Goal: Task Accomplishment & Management: Manage account settings

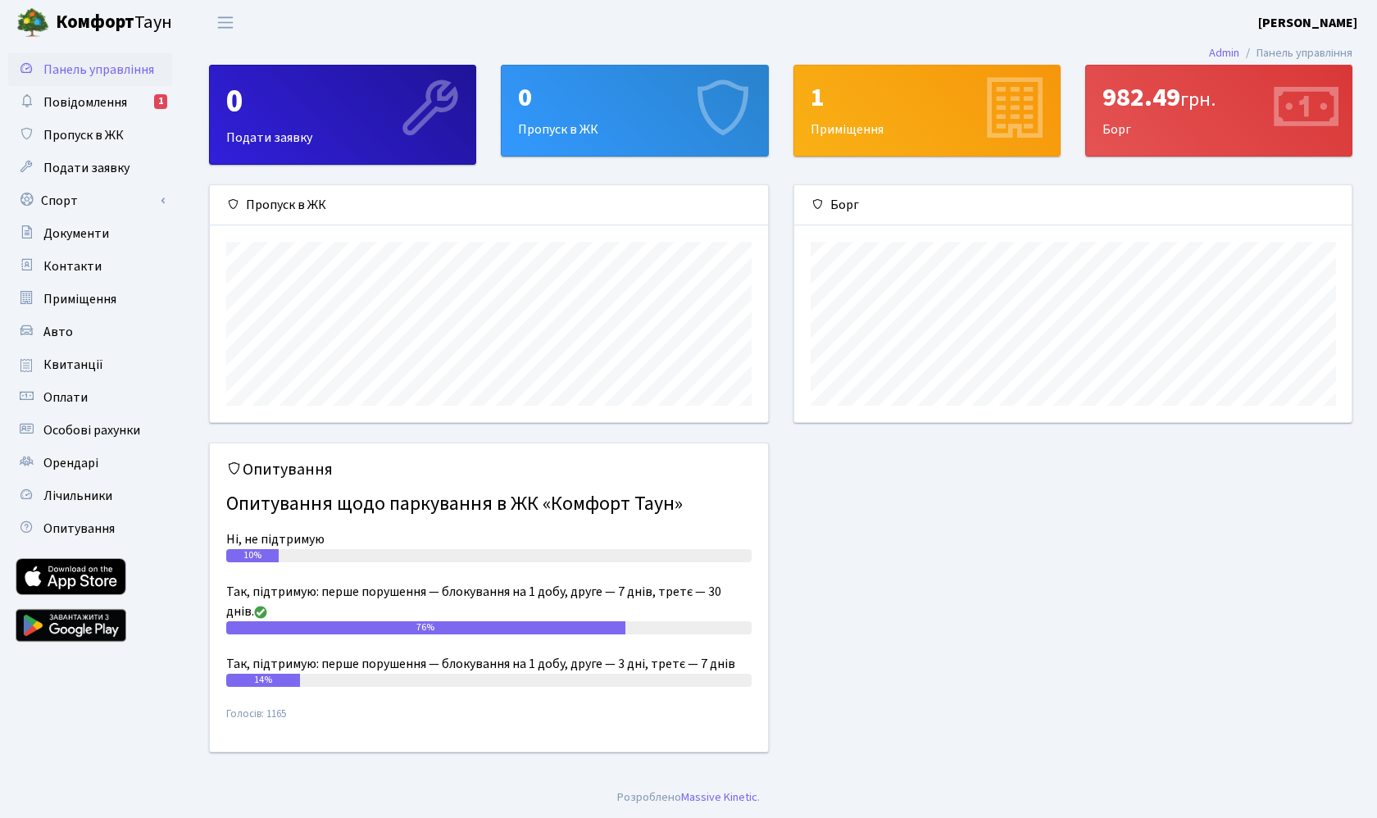
scroll to position [237, 558]
click at [63, 334] on span "Авто" at bounding box center [58, 332] width 30 height 18
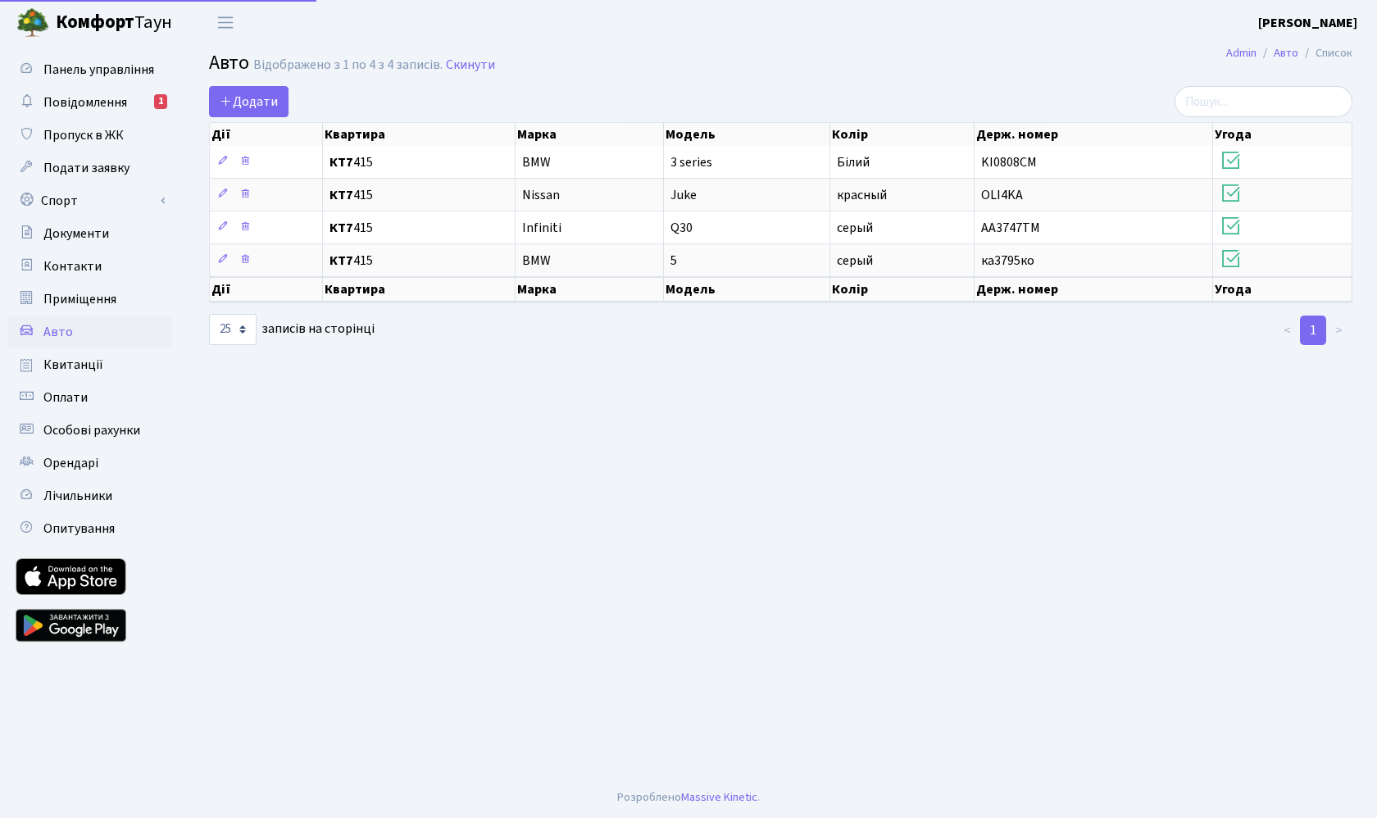
select select "25"
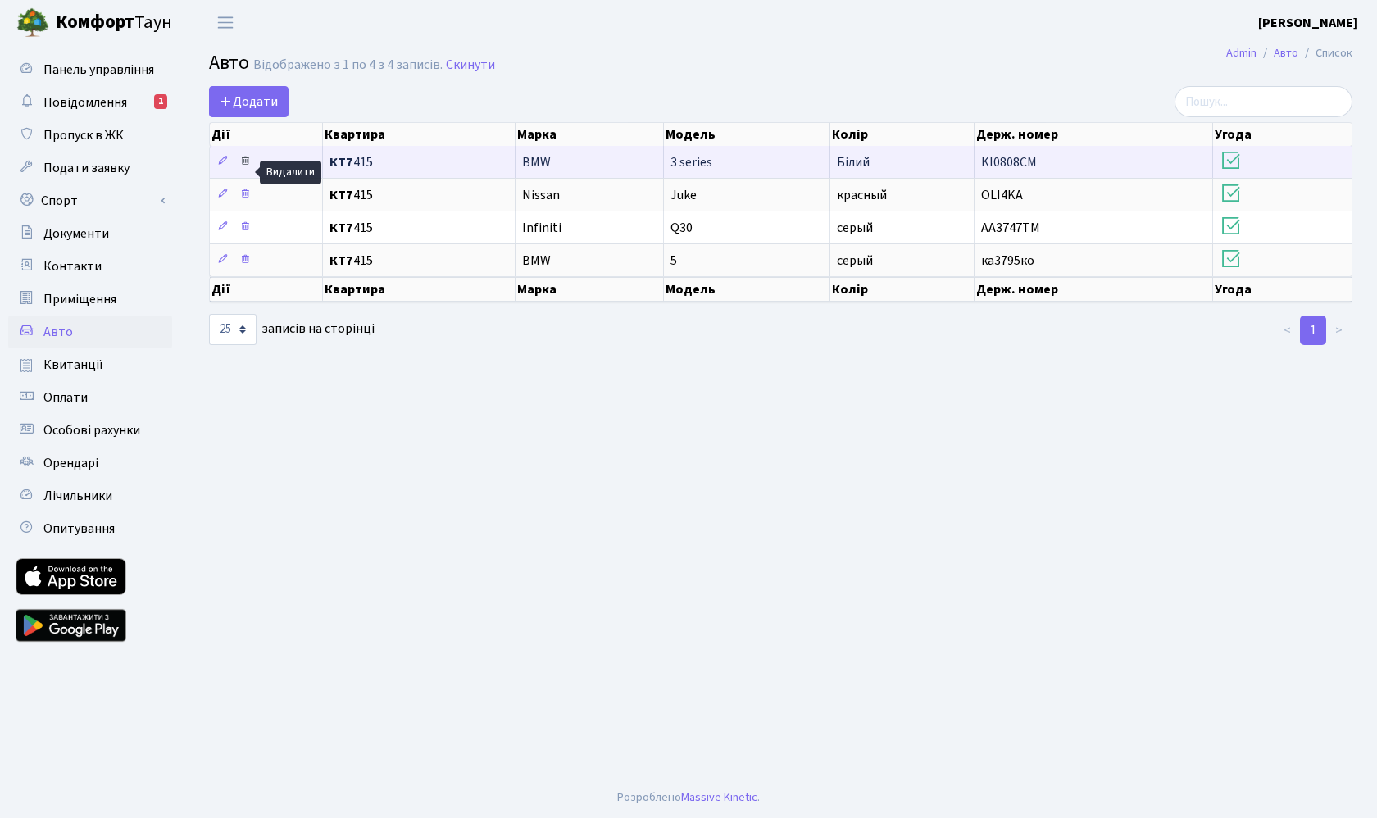
click at [245, 166] on icon at bounding box center [244, 160] width 11 height 11
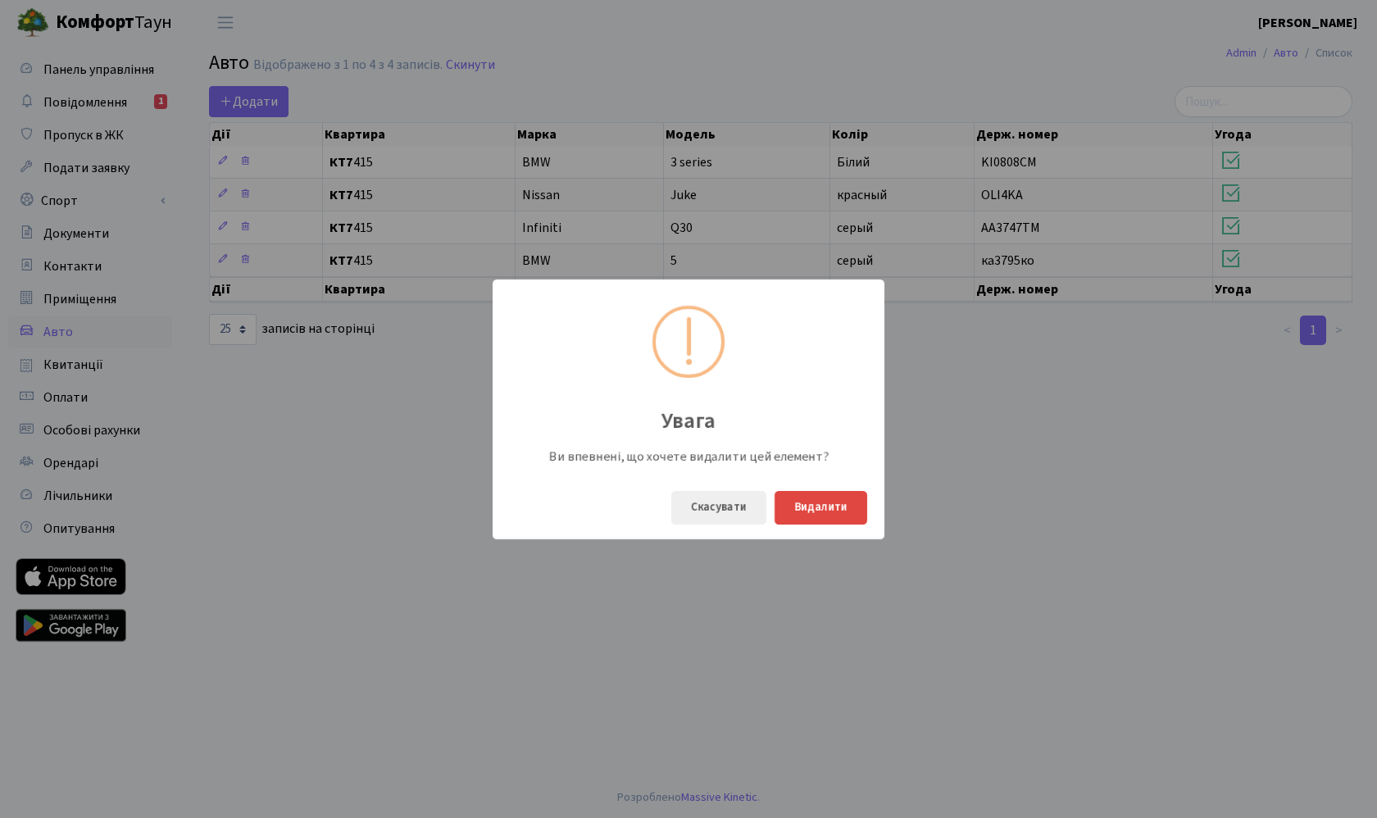
click at [799, 510] on button "Видалити" at bounding box center [821, 508] width 93 height 34
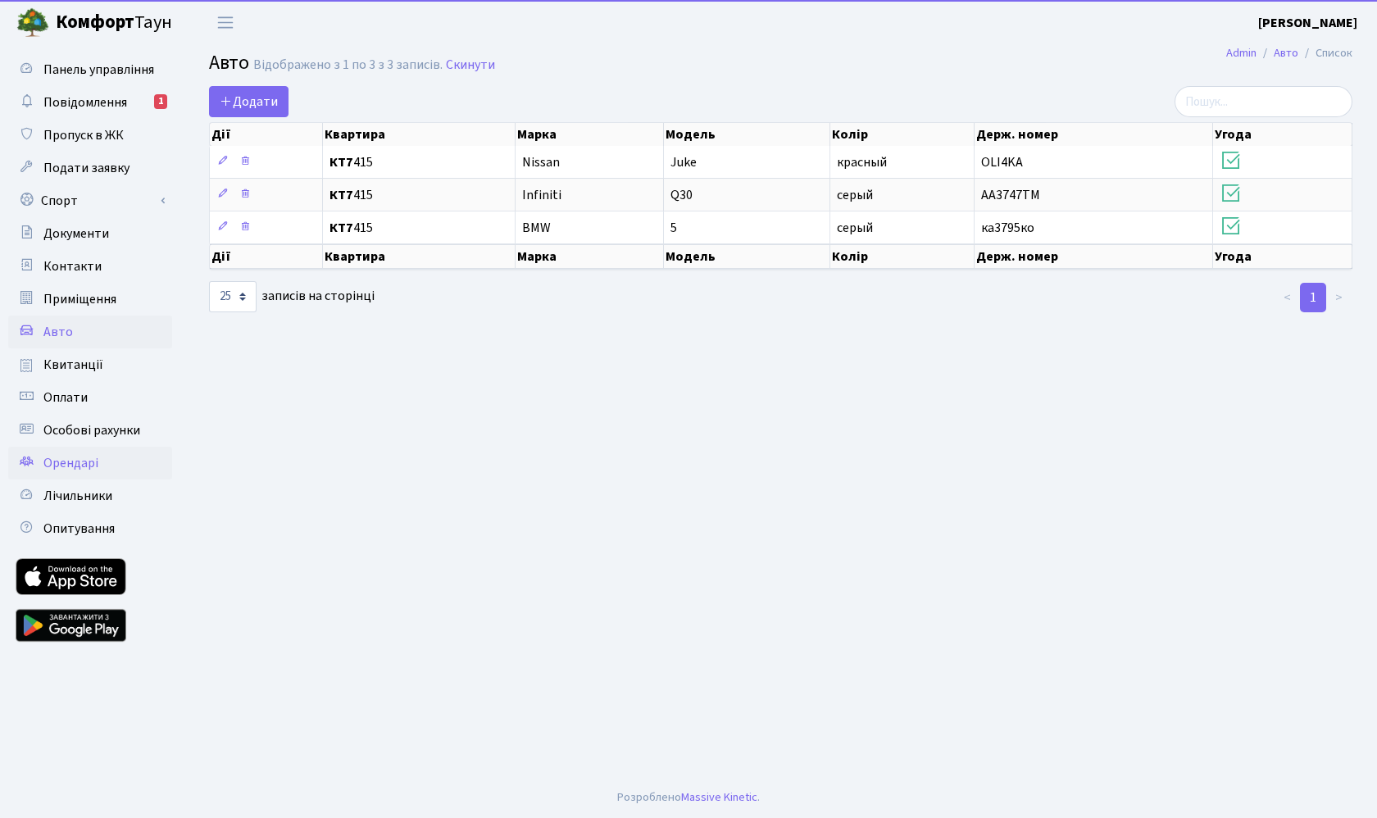
click at [71, 462] on span "Орендарі" at bounding box center [70, 463] width 55 height 18
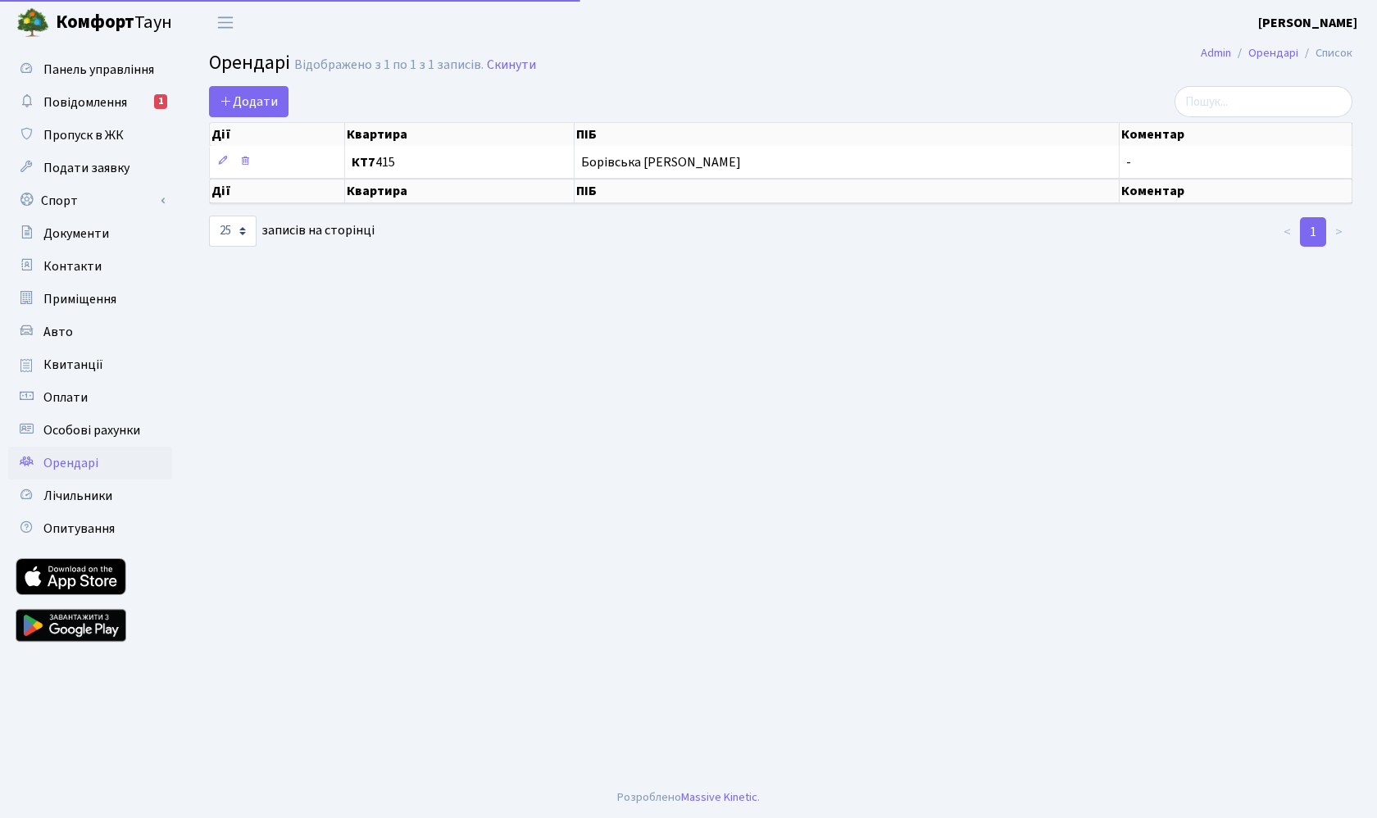
select select "25"
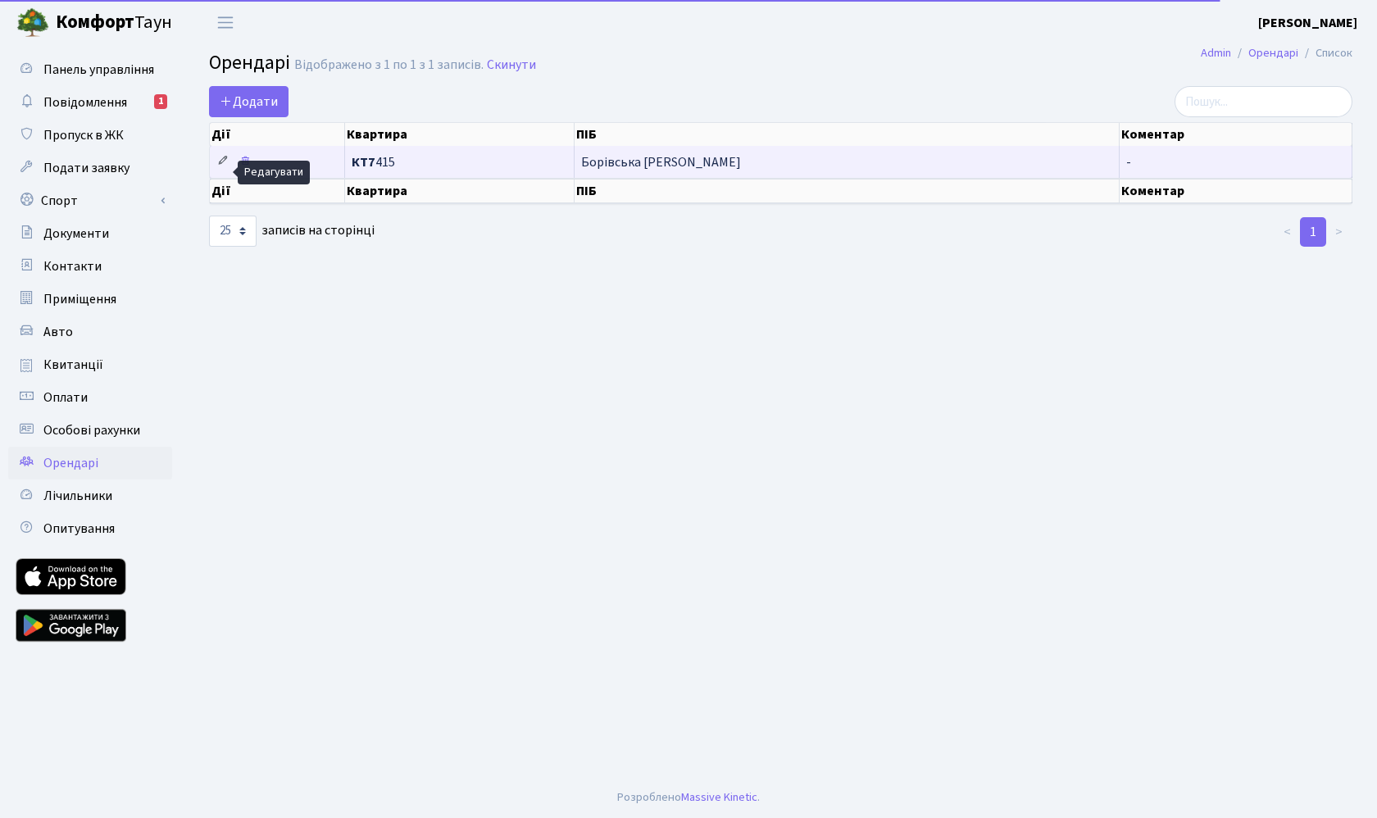
click at [227, 166] on icon at bounding box center [222, 160] width 11 height 11
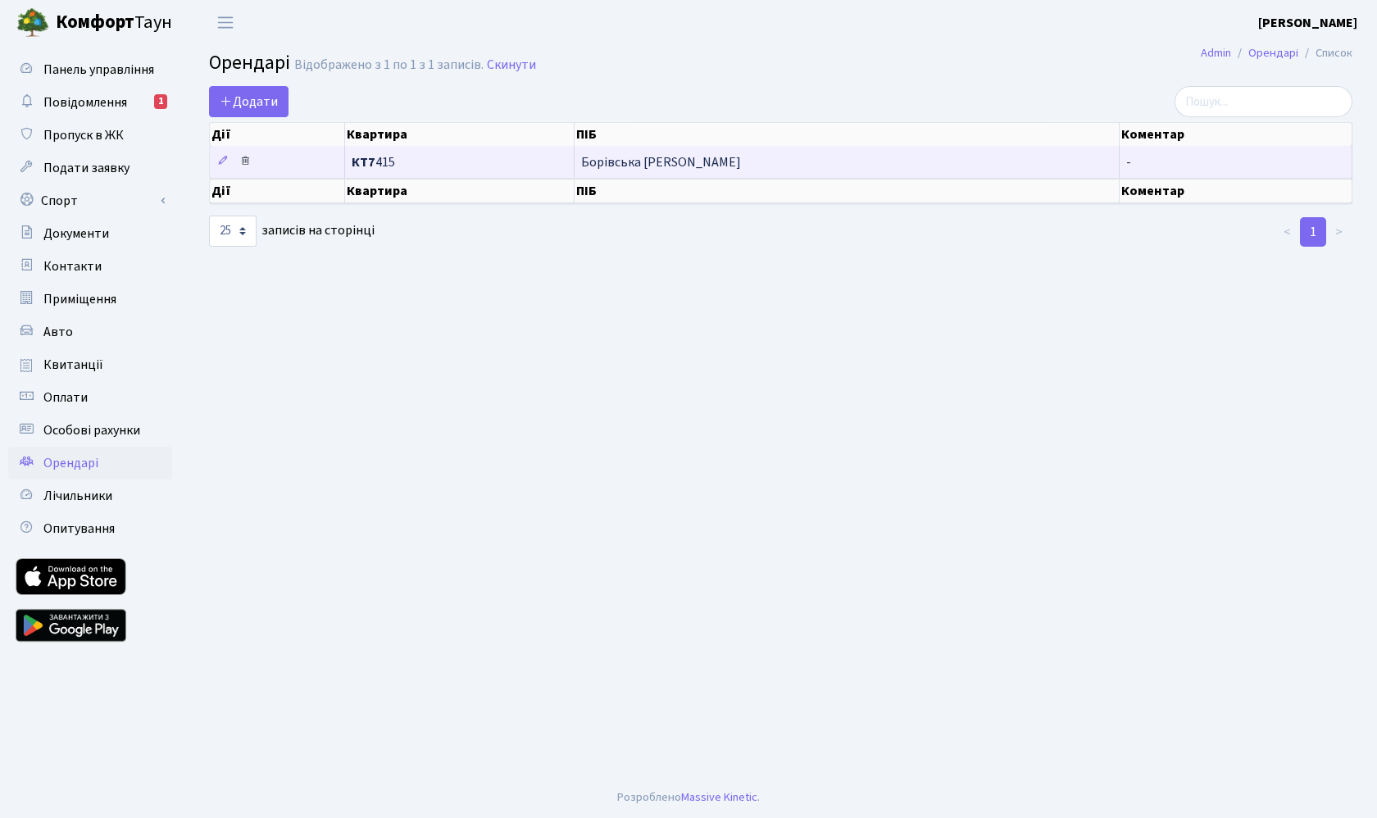
click at [245, 166] on icon at bounding box center [244, 160] width 11 height 11
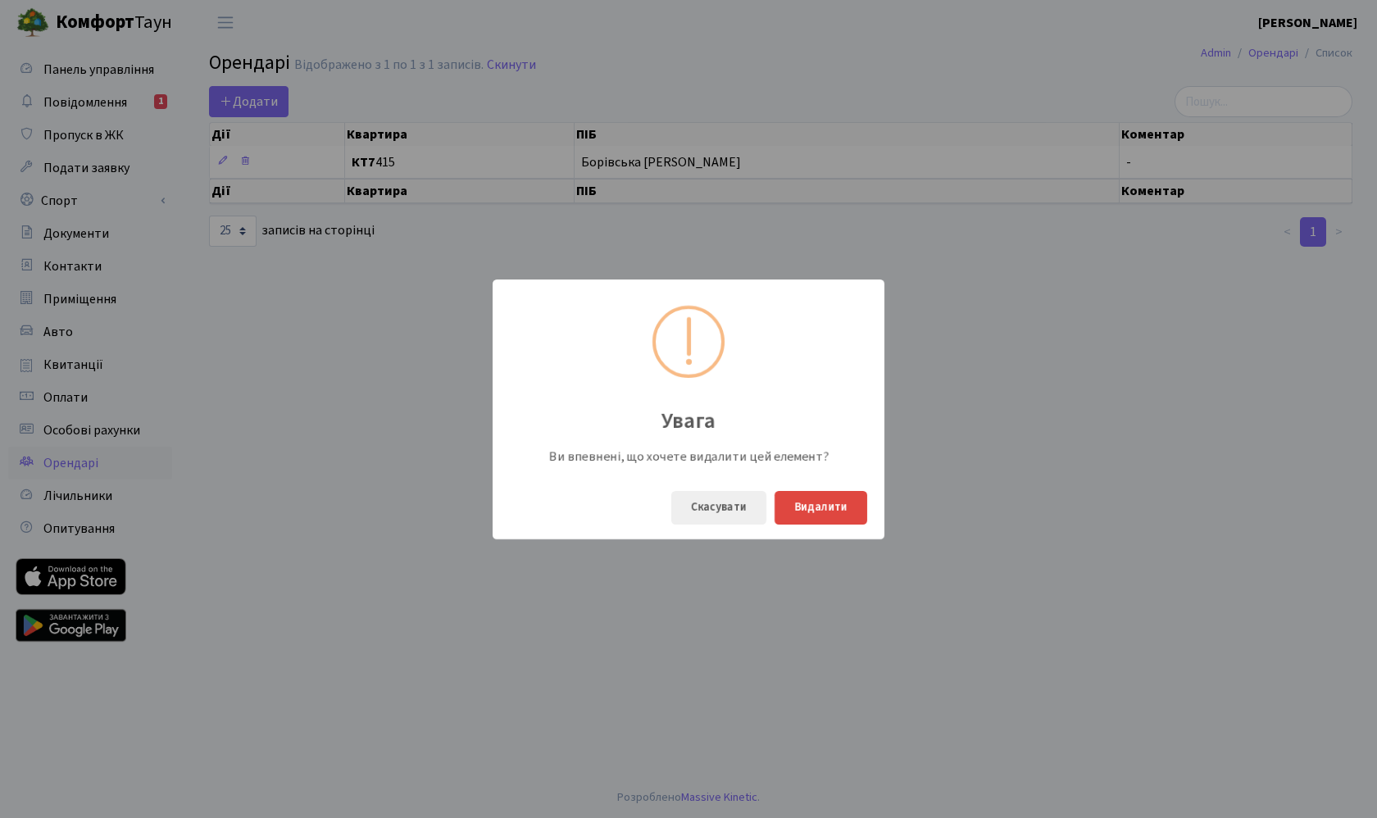
click at [826, 507] on button "Видалити" at bounding box center [821, 508] width 93 height 34
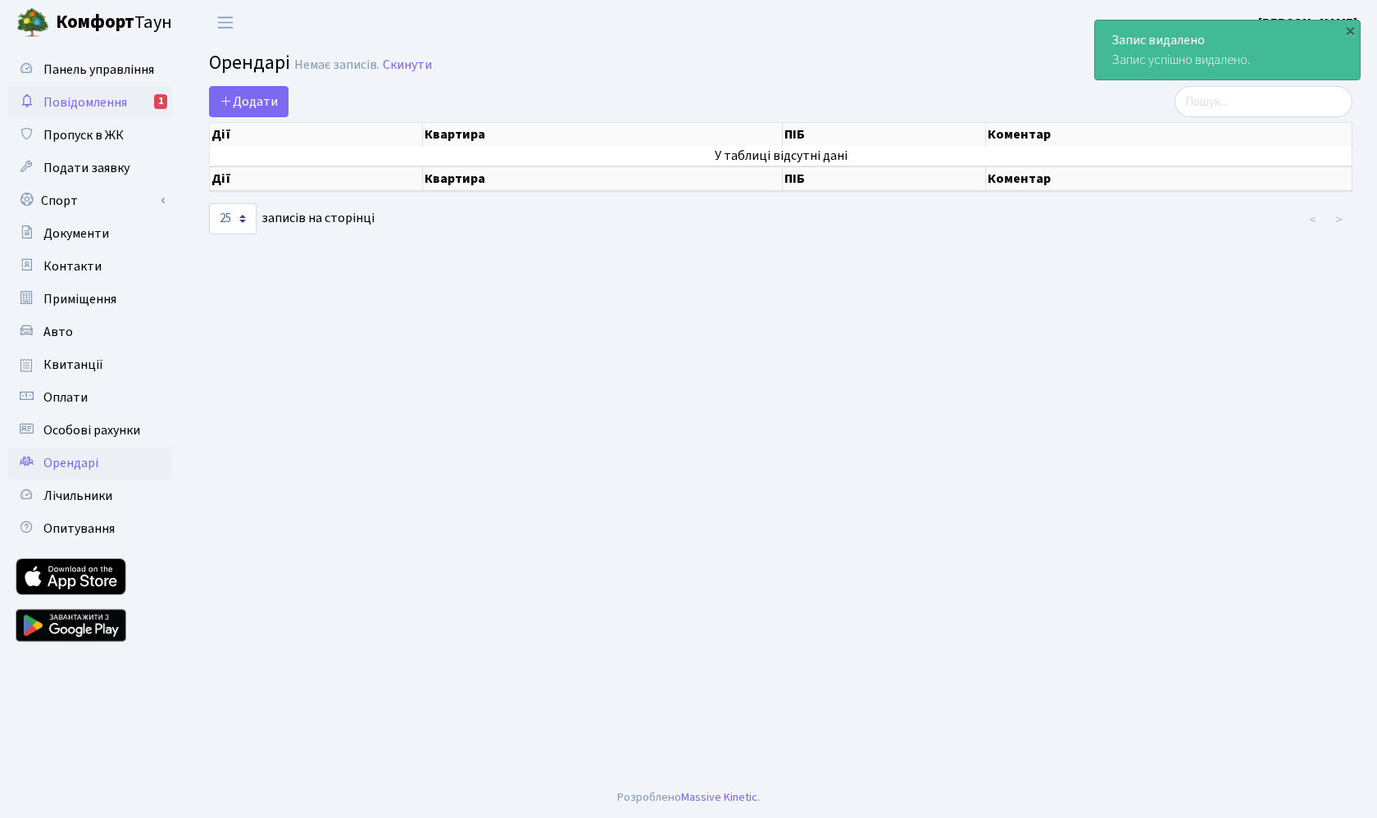
click at [136, 97] on link "Повідомлення 1" at bounding box center [90, 102] width 164 height 33
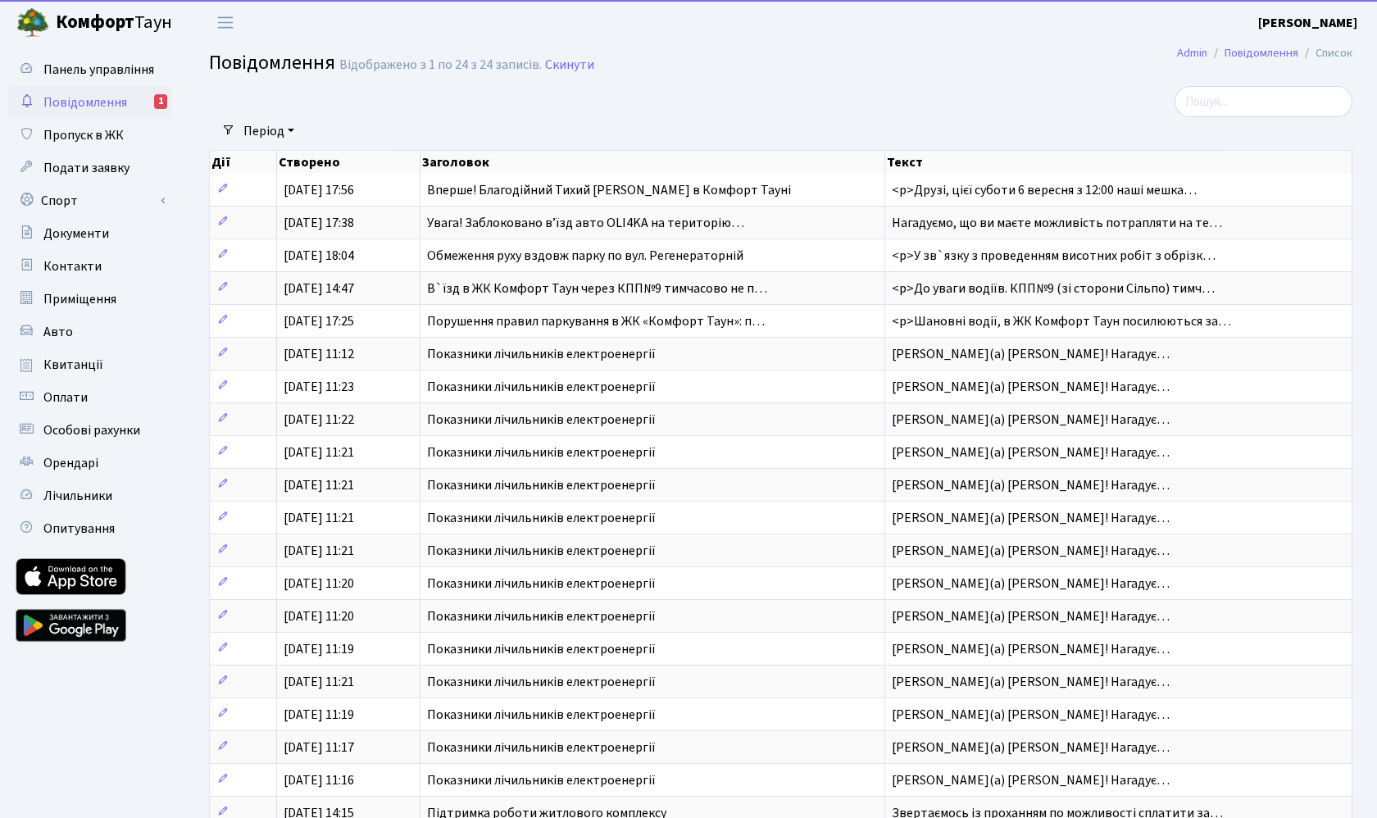
select select "25"
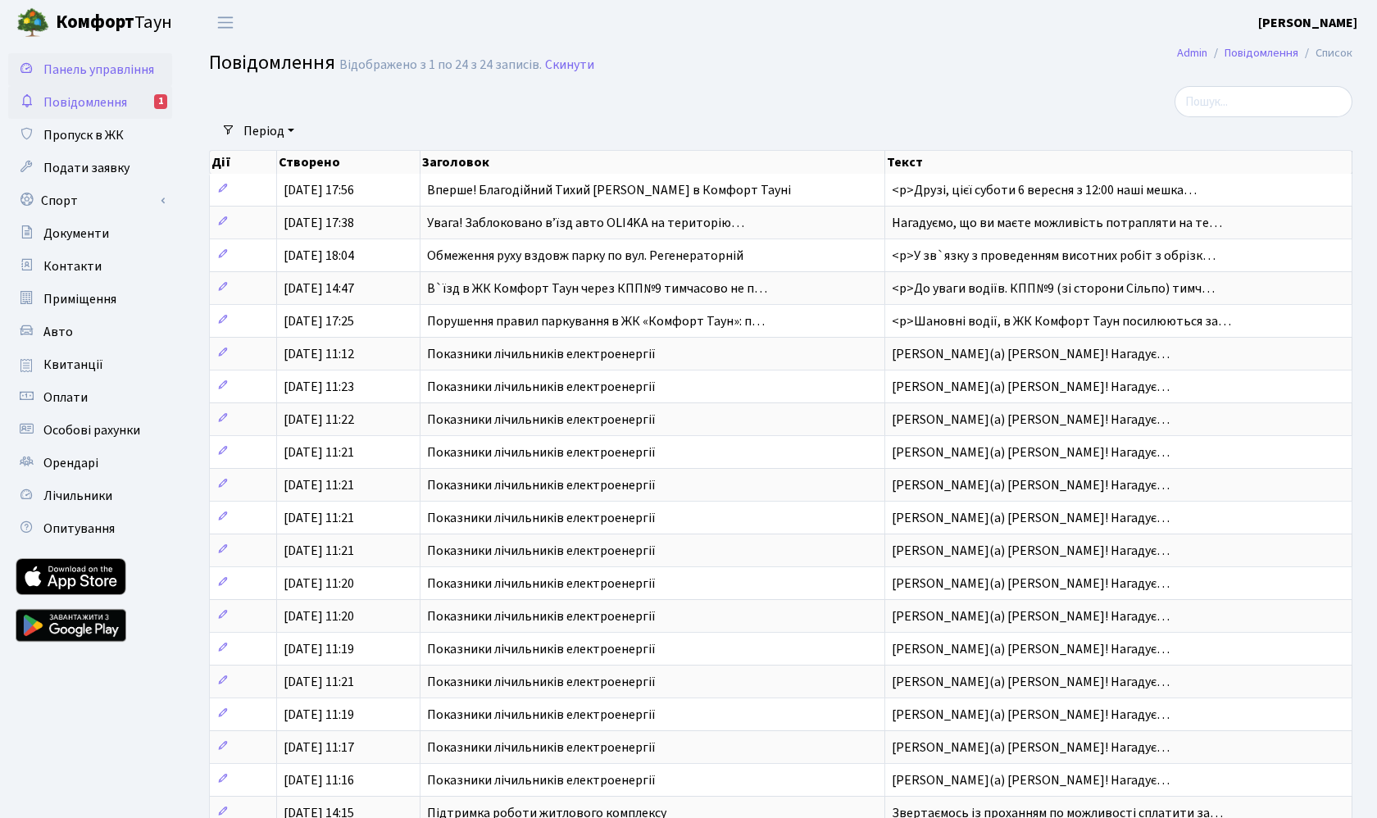
click at [107, 58] on link "Панель управління" at bounding box center [90, 69] width 164 height 33
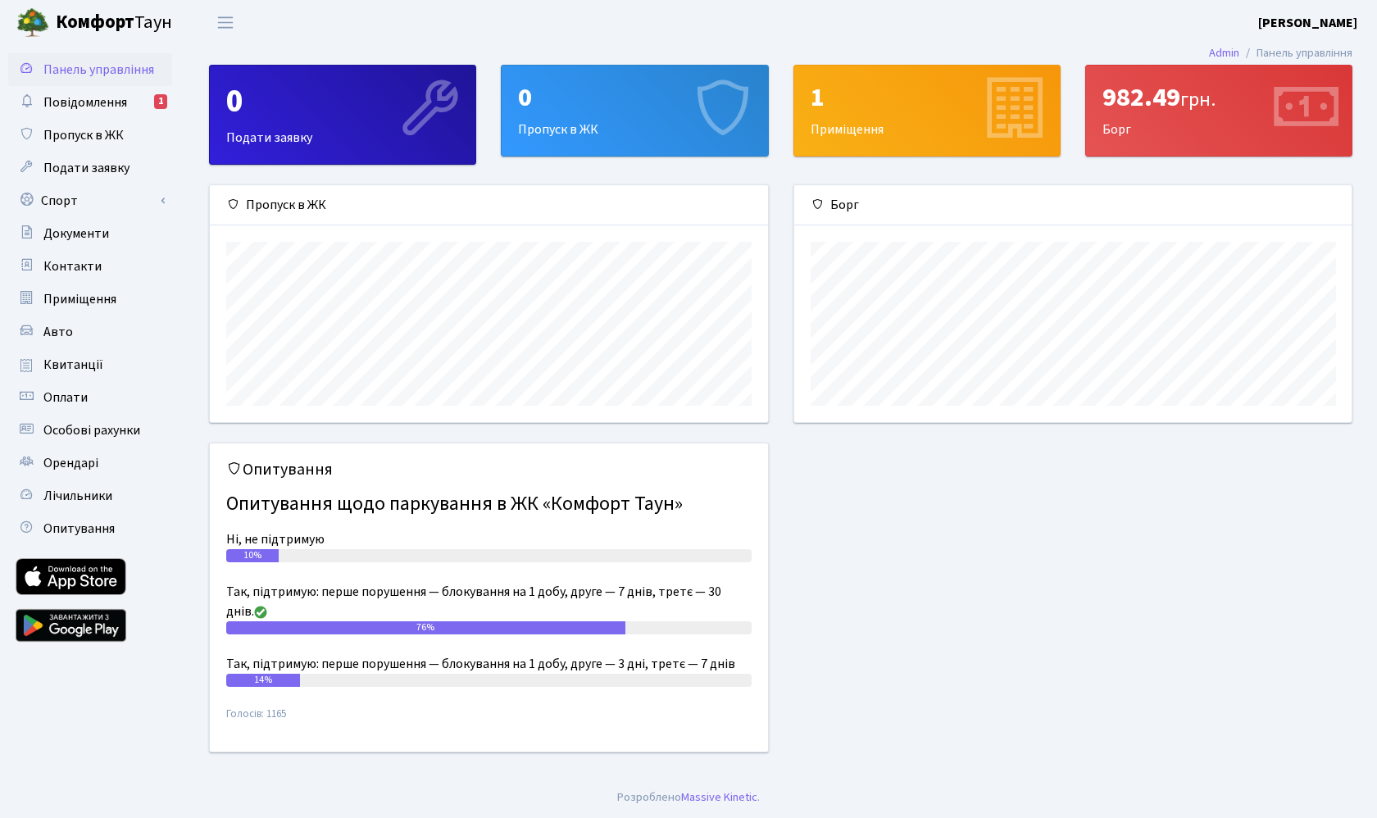
scroll to position [237, 558]
click at [75, 399] on span "Оплати" at bounding box center [65, 398] width 44 height 18
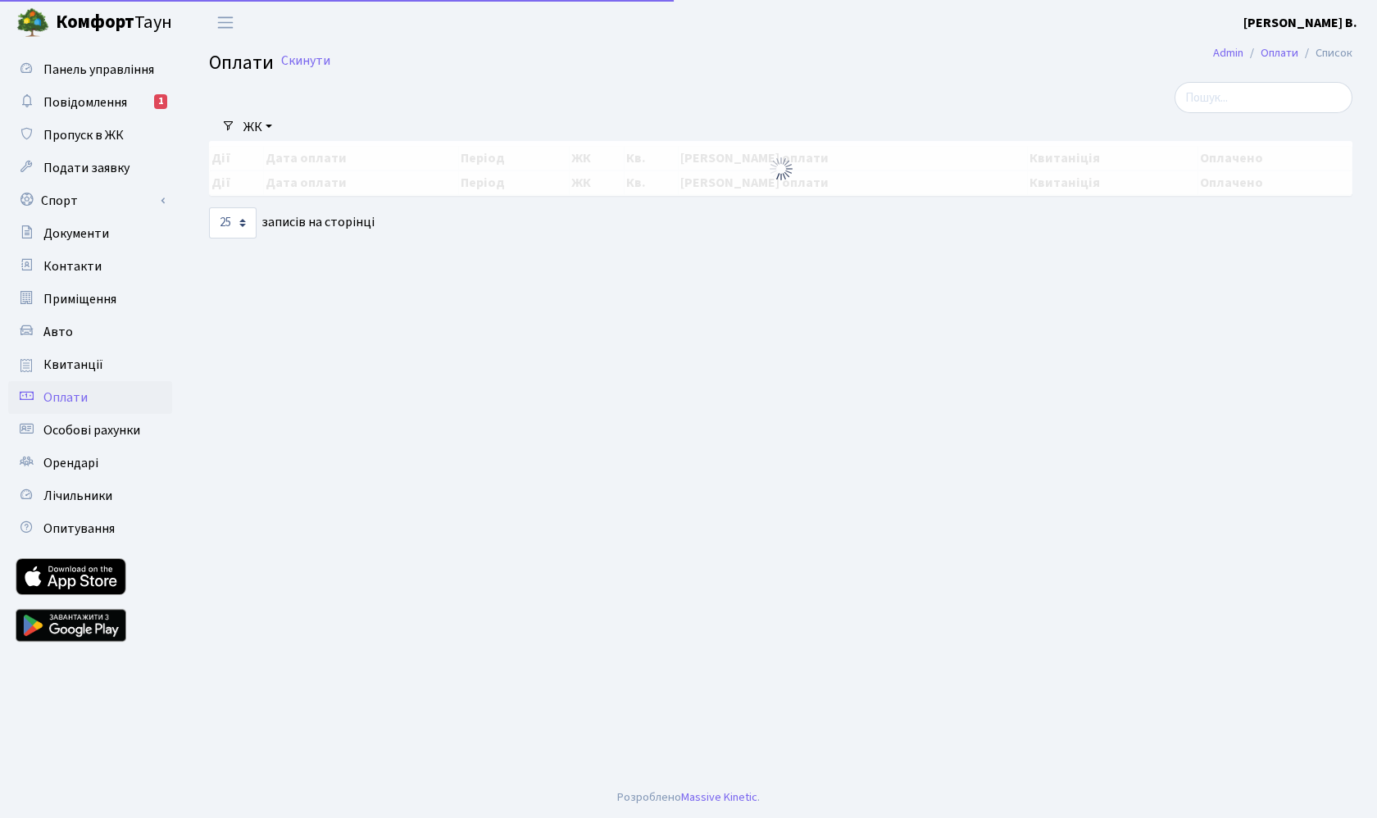
select select "25"
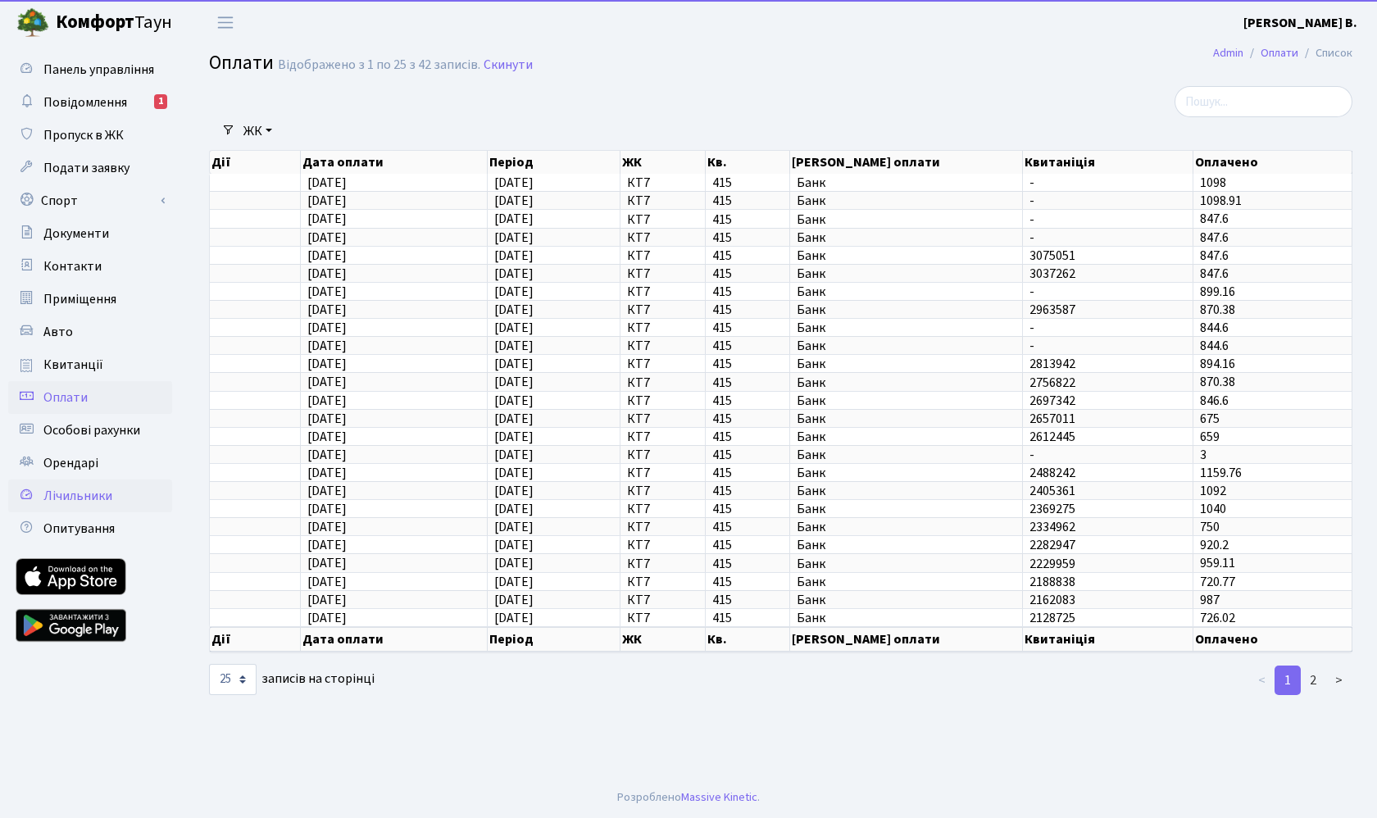
click at [93, 492] on span "Лічильники" at bounding box center [77, 496] width 69 height 18
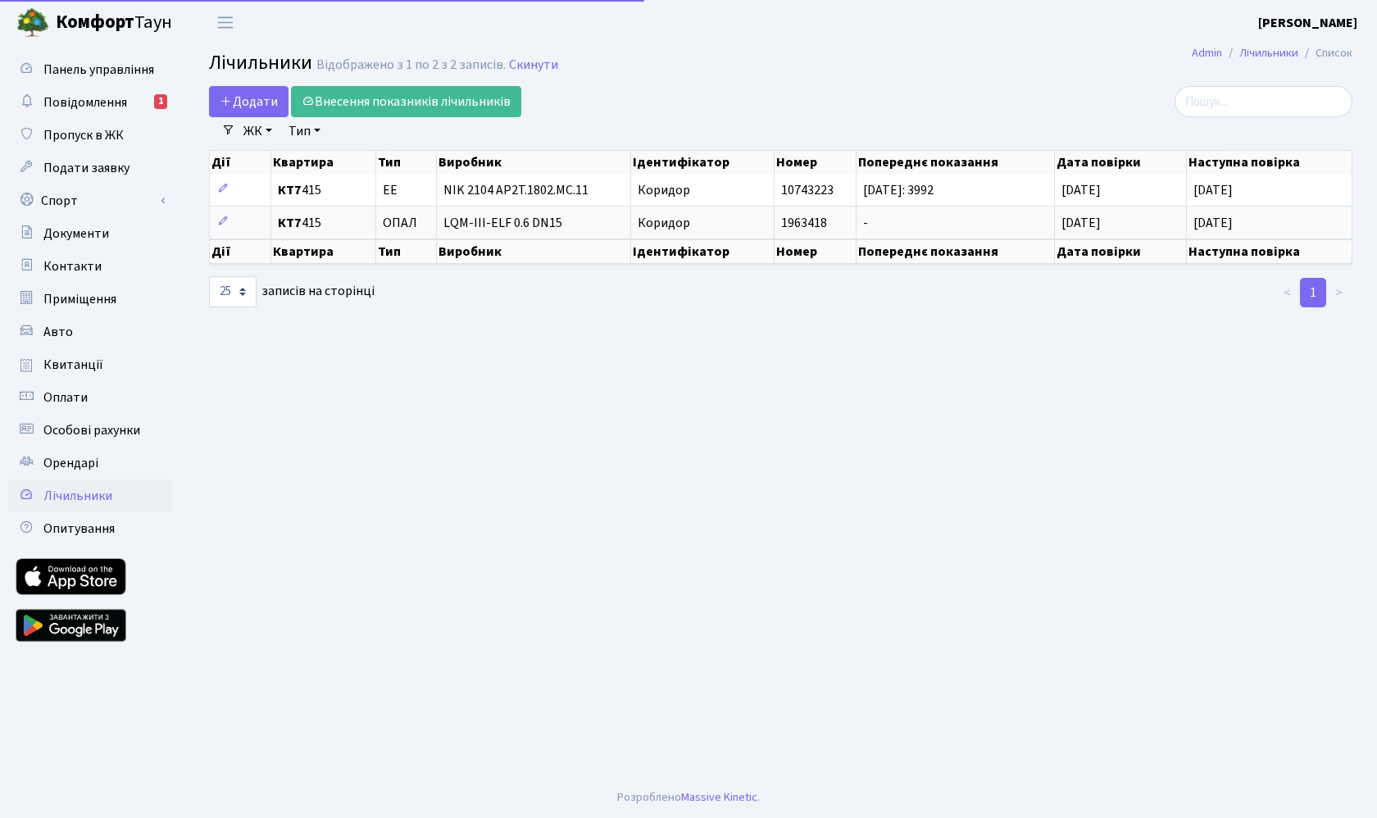
select select "25"
click at [93, 69] on span "Панель управління" at bounding box center [98, 70] width 111 height 18
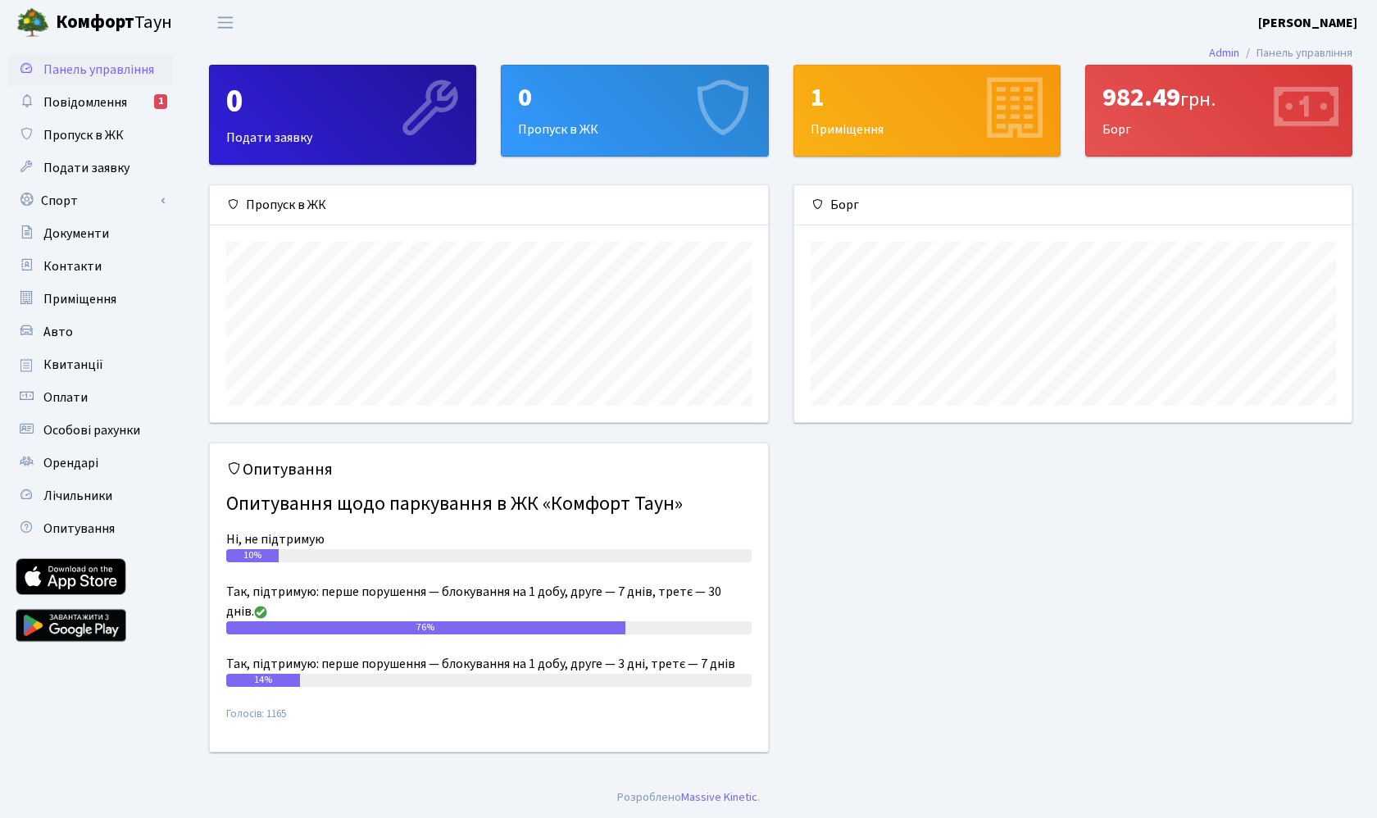
scroll to position [237, 558]
click at [1131, 105] on div "982.49 грн." at bounding box center [1219, 97] width 233 height 31
